Goal: Check status: Check status

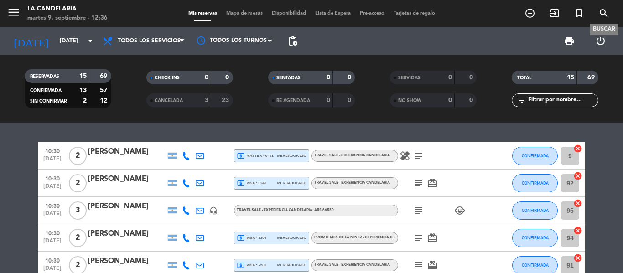
click at [606, 11] on icon "search" at bounding box center [603, 13] width 11 height 11
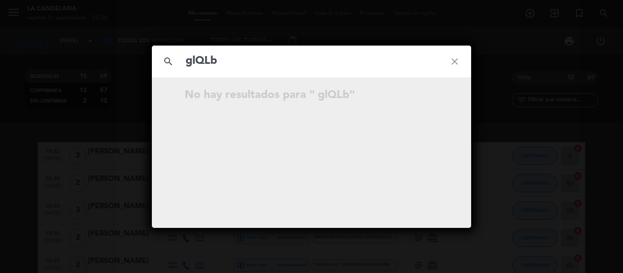
type input "glQLb"
click at [452, 65] on icon "close" at bounding box center [454, 61] width 33 height 33
click at [458, 62] on icon "close" at bounding box center [454, 61] width 33 height 33
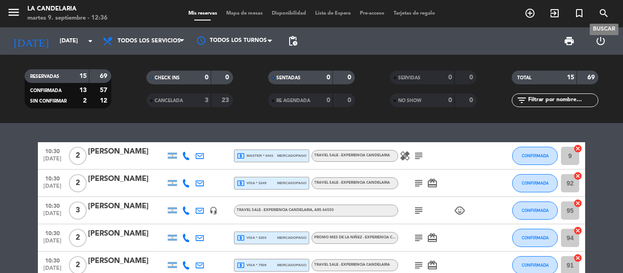
click at [605, 14] on icon "search" at bounding box center [603, 13] width 11 height 11
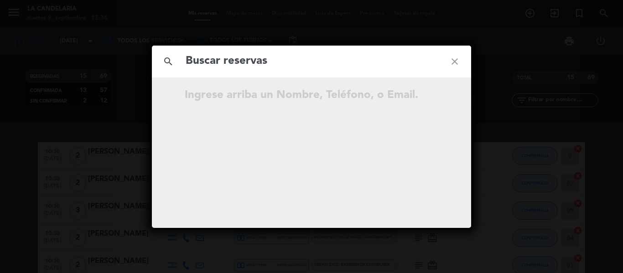
paste input "[PERSON_NAME]"
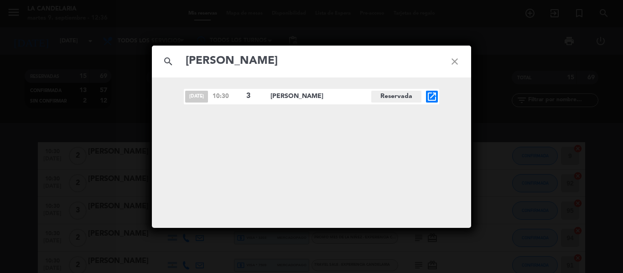
type input "[PERSON_NAME]"
click at [433, 99] on icon "open_in_new" at bounding box center [431, 96] width 11 height 11
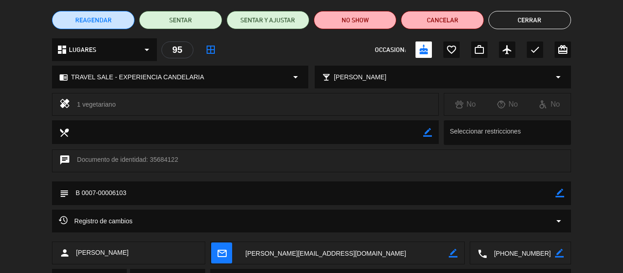
scroll to position [118, 0]
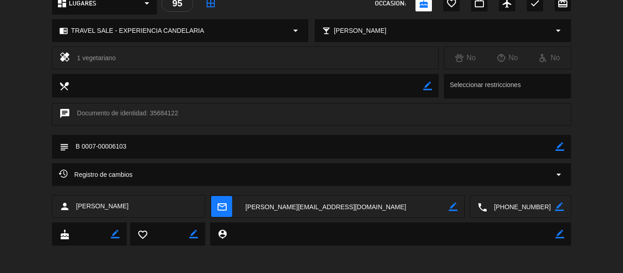
click at [561, 145] on icon "border_color" at bounding box center [559, 146] width 9 height 9
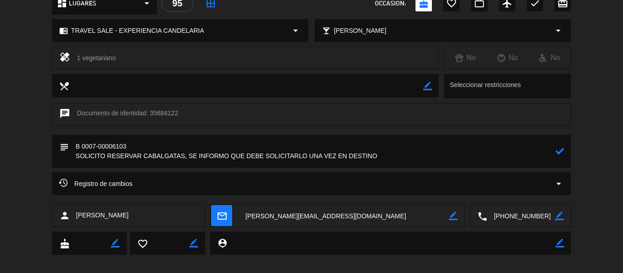
type textarea "B 0007-00006103 SOLICITO RESERVAR CABALGATAS, SE INFORMO QUE DEBE SOLICITARLO U…"
click at [560, 151] on icon at bounding box center [559, 151] width 9 height 9
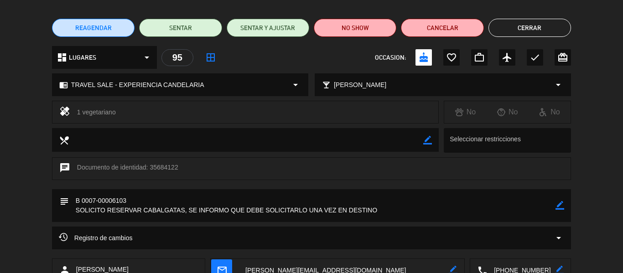
scroll to position [0, 0]
